Goal: Information Seeking & Learning: Check status

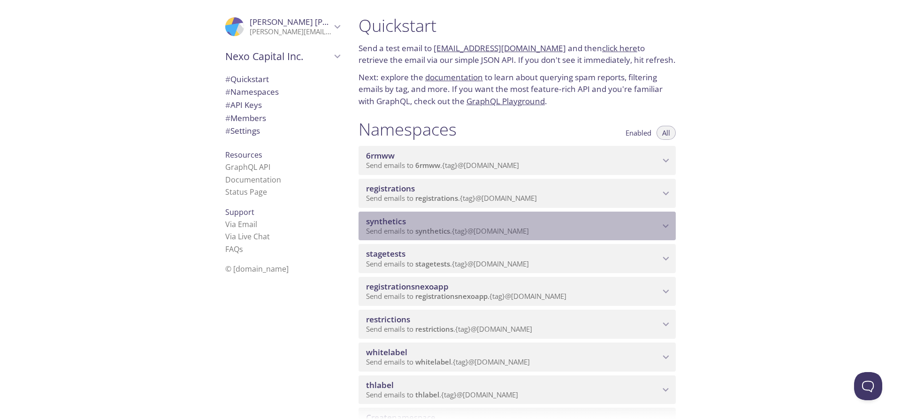
drag, startPoint x: 395, startPoint y: 223, endPoint x: 372, endPoint y: 226, distance: 23.2
click at [372, 226] on span "synthetics" at bounding box center [513, 221] width 294 height 10
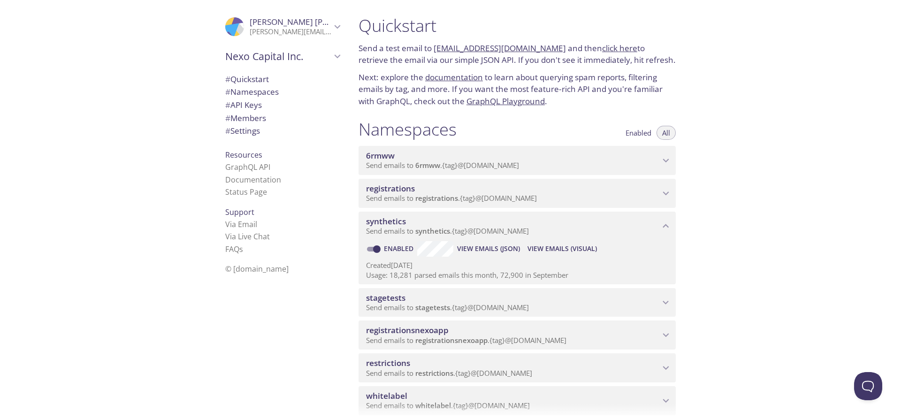
click at [380, 124] on h1 "Namespaces" at bounding box center [407, 129] width 98 height 21
click at [409, 190] on span "registrations" at bounding box center [390, 188] width 49 height 11
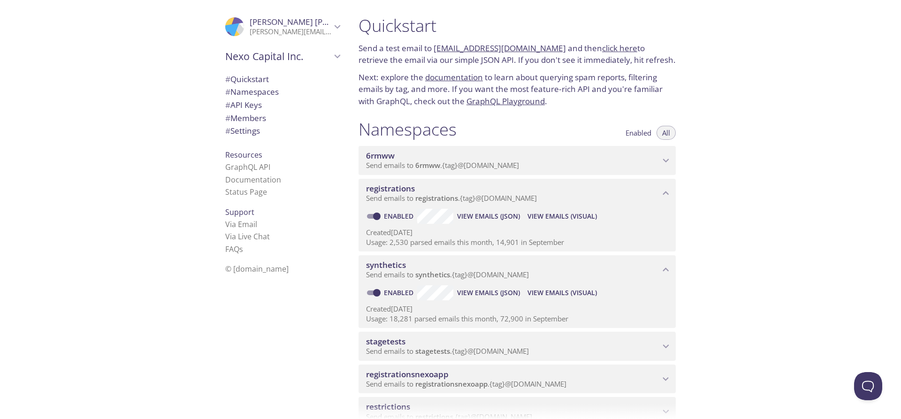
click at [533, 214] on span "View Emails (Visual)" at bounding box center [561, 216] width 69 height 11
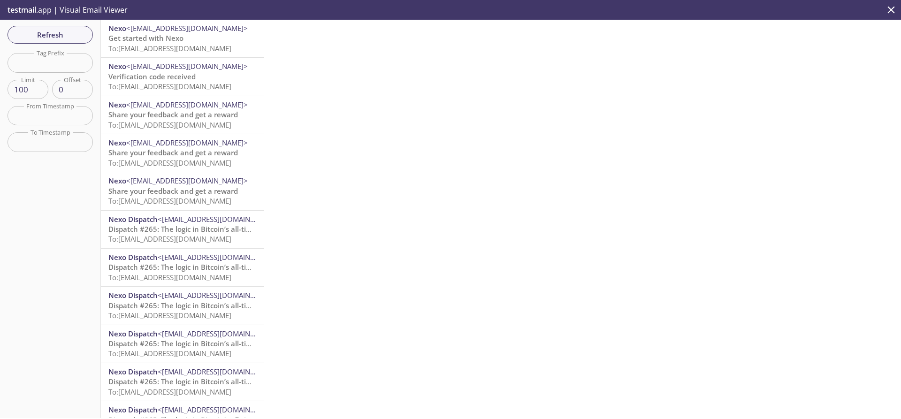
click at [157, 41] on span "Get started with Nexo" at bounding box center [145, 37] width 75 height 9
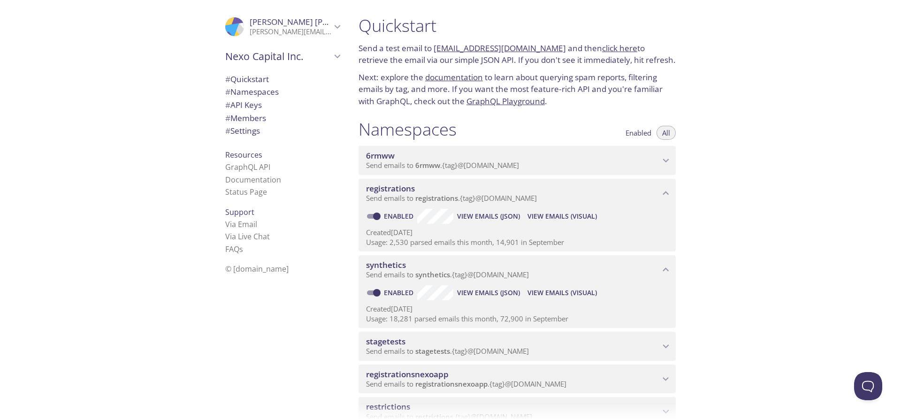
drag, startPoint x: 472, startPoint y: 134, endPoint x: 381, endPoint y: 133, distance: 91.0
click at [397, 133] on div "Namespaces Enabled All" at bounding box center [516, 130] width 317 height 23
click at [397, 263] on span "synthetics" at bounding box center [386, 264] width 40 height 11
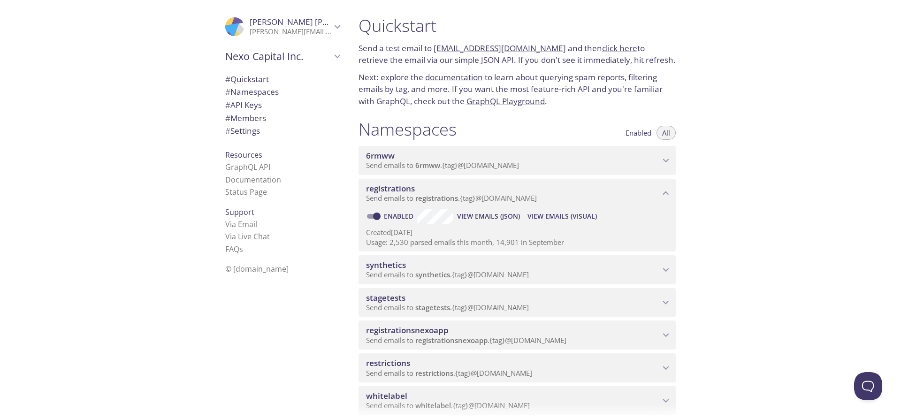
drag, startPoint x: 400, startPoint y: 265, endPoint x: 392, endPoint y: 266, distance: 7.6
click at [397, 266] on span "synthetics" at bounding box center [386, 264] width 40 height 11
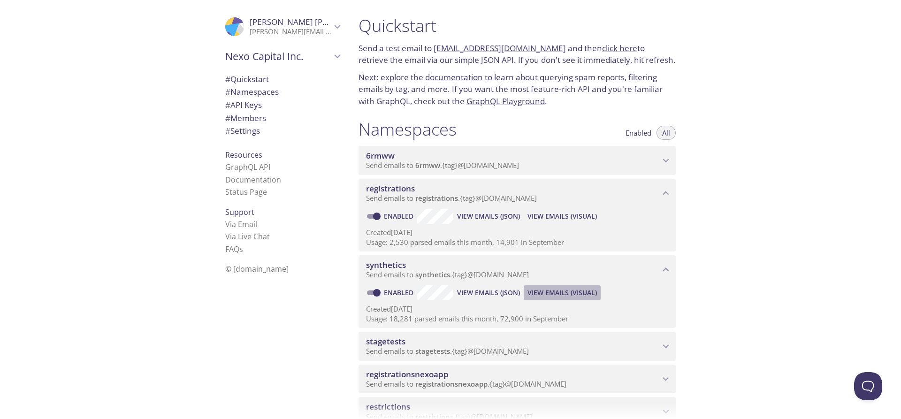
click at [550, 294] on span "View Emails (Visual)" at bounding box center [561, 292] width 69 height 11
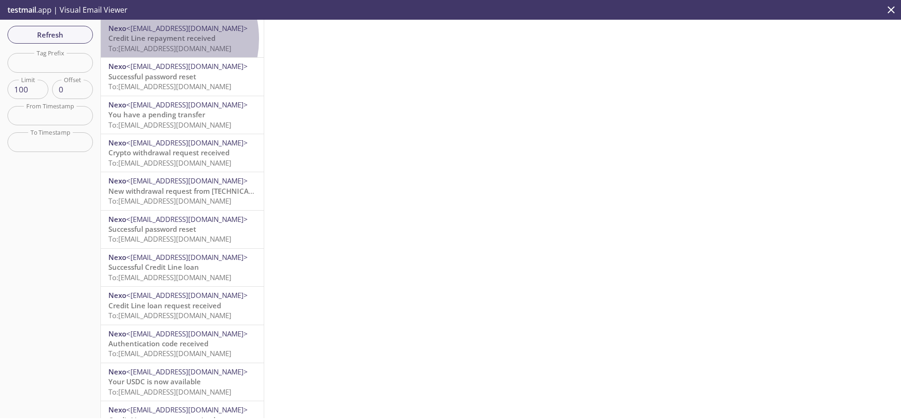
click at [158, 39] on span "Credit Line repayment received" at bounding box center [161, 37] width 107 height 9
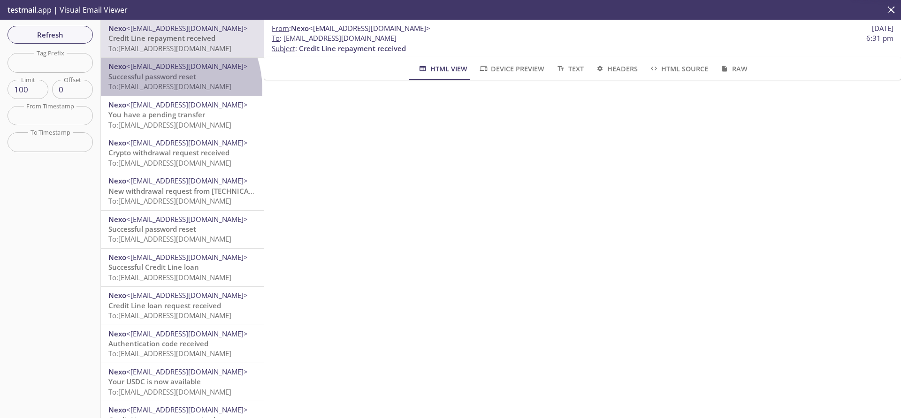
click at [156, 89] on span "To: [EMAIL_ADDRESS][DOMAIN_NAME]" at bounding box center [169, 86] width 123 height 9
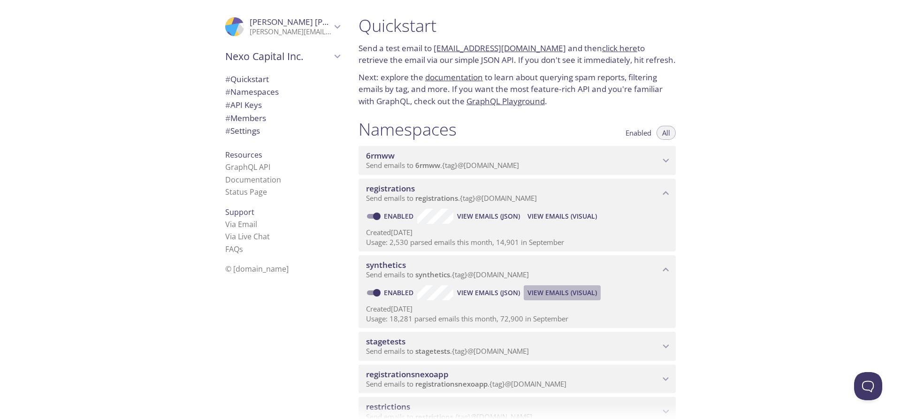
click at [556, 293] on span "View Emails (Visual)" at bounding box center [561, 292] width 69 height 11
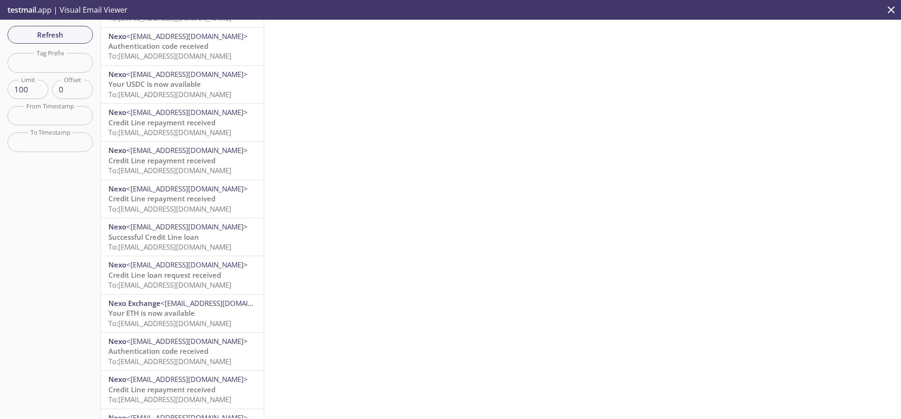
scroll to position [453, 0]
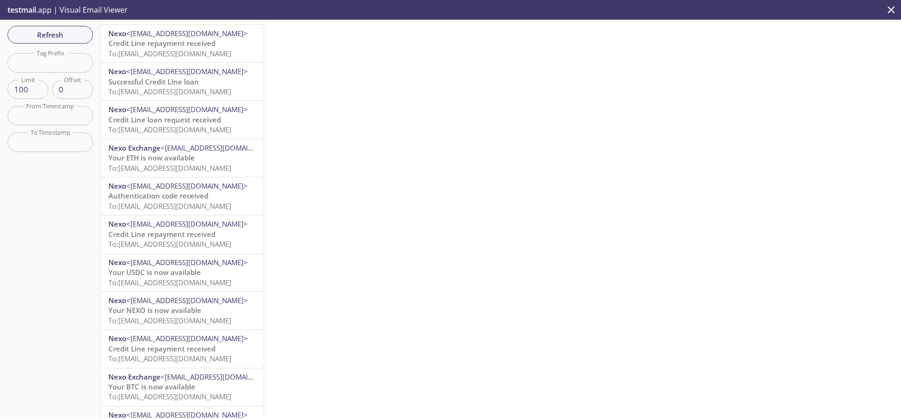
click at [178, 252] on div "Nexo <[EMAIL_ADDRESS][DOMAIN_NAME]> Credit Line repayment received To: [EMAIL_A…" at bounding box center [182, 234] width 163 height 38
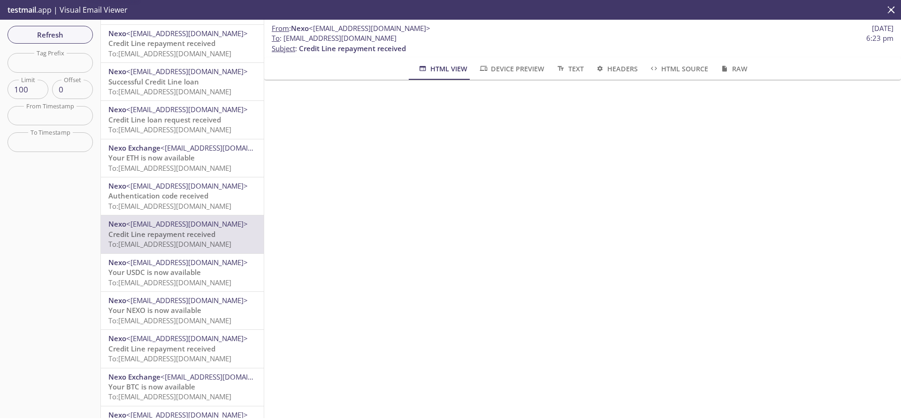
drag, startPoint x: 180, startPoint y: 234, endPoint x: 217, endPoint y: 236, distance: 37.6
click at [180, 234] on span "Credit Line repayment received" at bounding box center [161, 233] width 107 height 9
drag, startPoint x: 367, startPoint y: 38, endPoint x: 319, endPoint y: 38, distance: 48.8
click at [319, 38] on span "To : [EMAIL_ADDRESS][DOMAIN_NAME]" at bounding box center [334, 38] width 125 height 10
drag, startPoint x: 370, startPoint y: 39, endPoint x: 320, endPoint y: 39, distance: 49.3
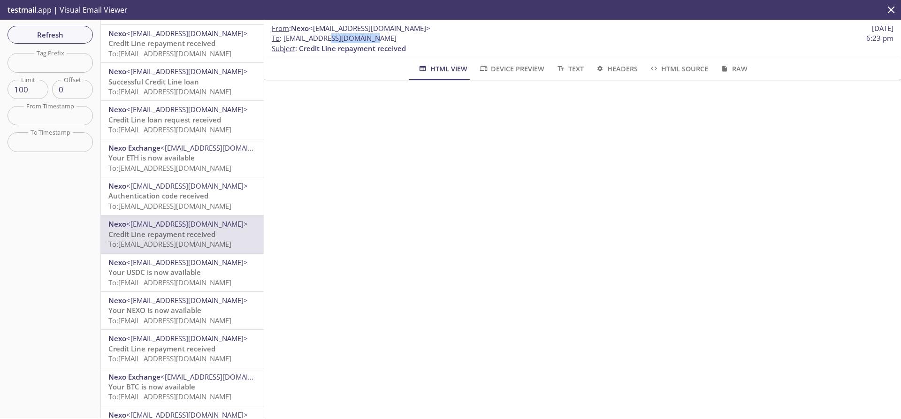
click at [320, 39] on span "To : [EMAIL_ADDRESS][DOMAIN_NAME]" at bounding box center [334, 38] width 125 height 10
click at [320, 40] on span "To : [EMAIL_ADDRESS][DOMAIN_NAME]" at bounding box center [334, 38] width 125 height 10
